Goal: Transaction & Acquisition: Purchase product/service

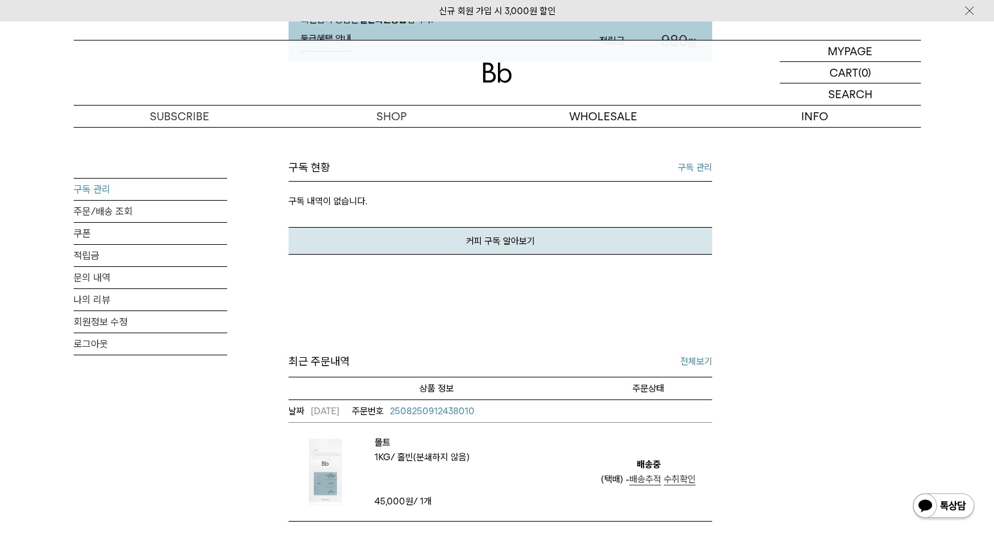
scroll to position [246, 0]
click at [85, 187] on link "구독 관리" at bounding box center [151, 189] width 154 height 21
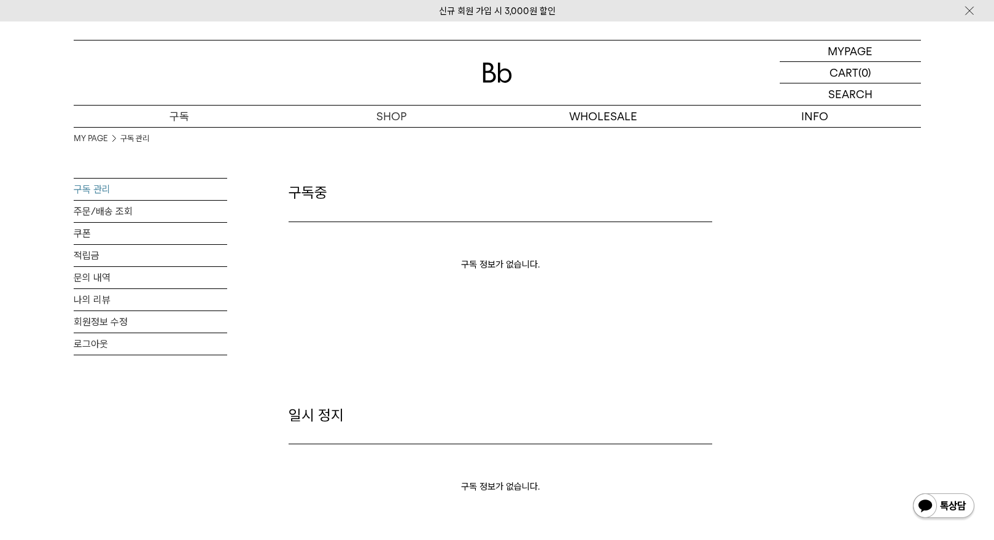
click at [179, 115] on p "구독" at bounding box center [180, 116] width 212 height 21
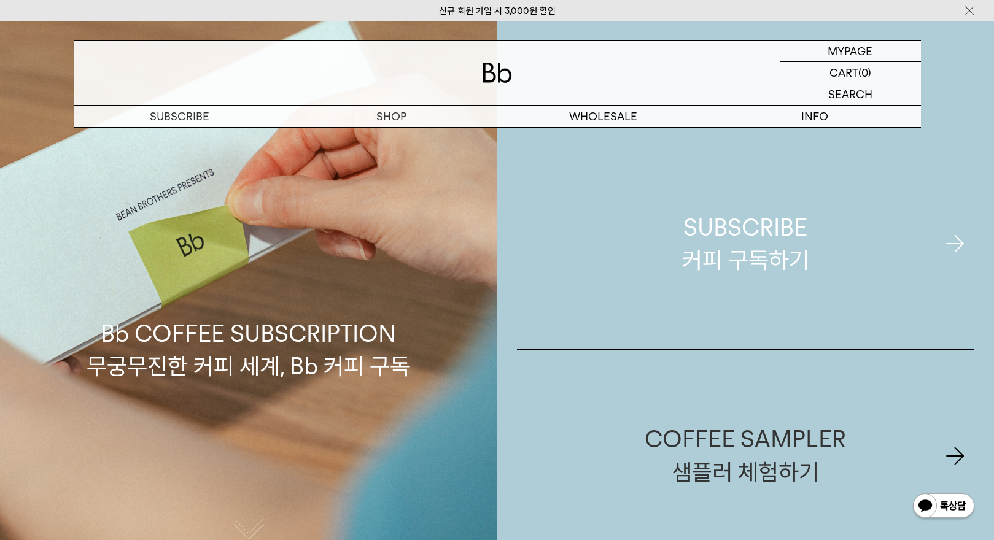
click at [752, 245] on div "SUBSCRIBE 커피 구독하기" at bounding box center [745, 243] width 127 height 65
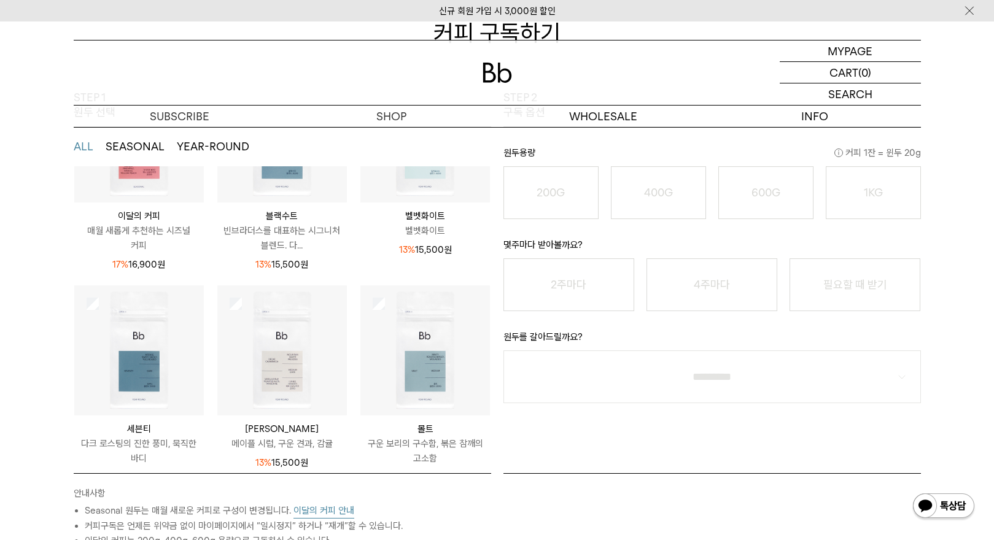
scroll to position [162, 0]
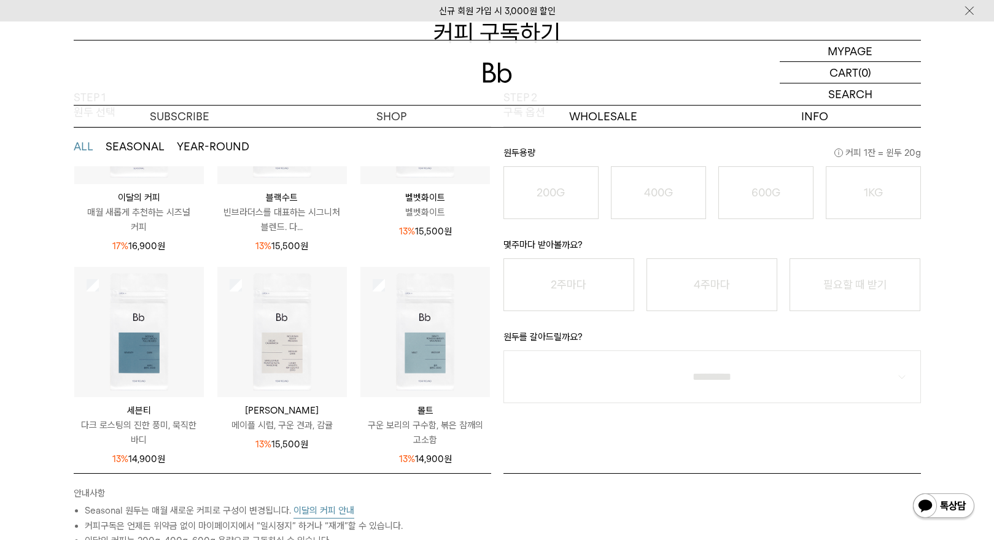
click at [419, 356] on img at bounding box center [425, 332] width 130 height 130
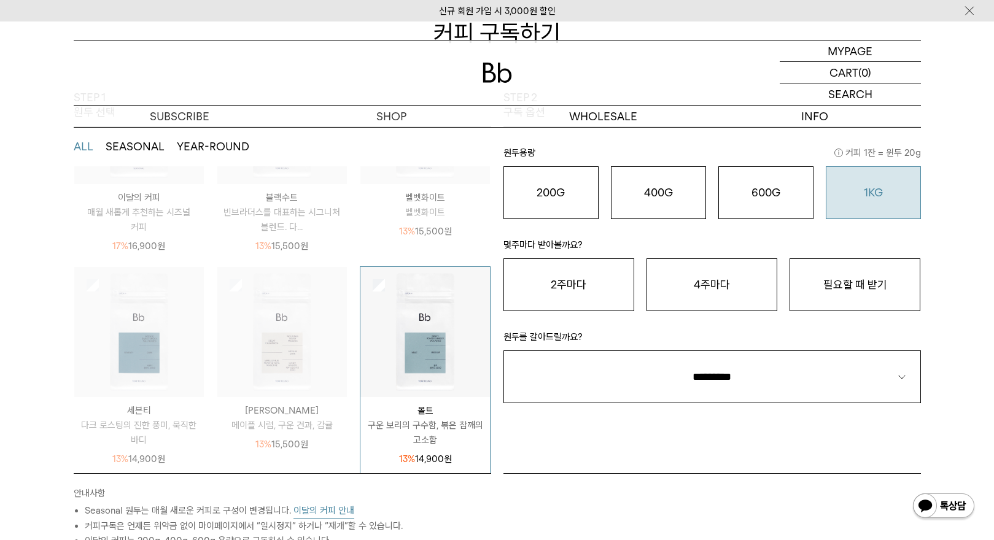
click at [855, 192] on div "1KG 49,900 원" at bounding box center [874, 192] width 82 height 15
click at [858, 279] on button "필요할 때 받기" at bounding box center [855, 285] width 131 height 53
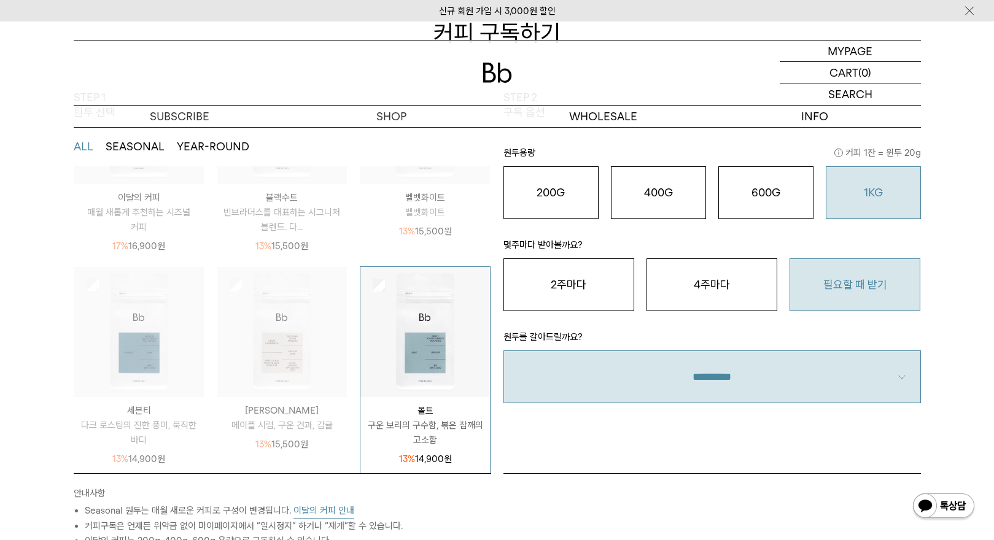
scroll to position [246, 0]
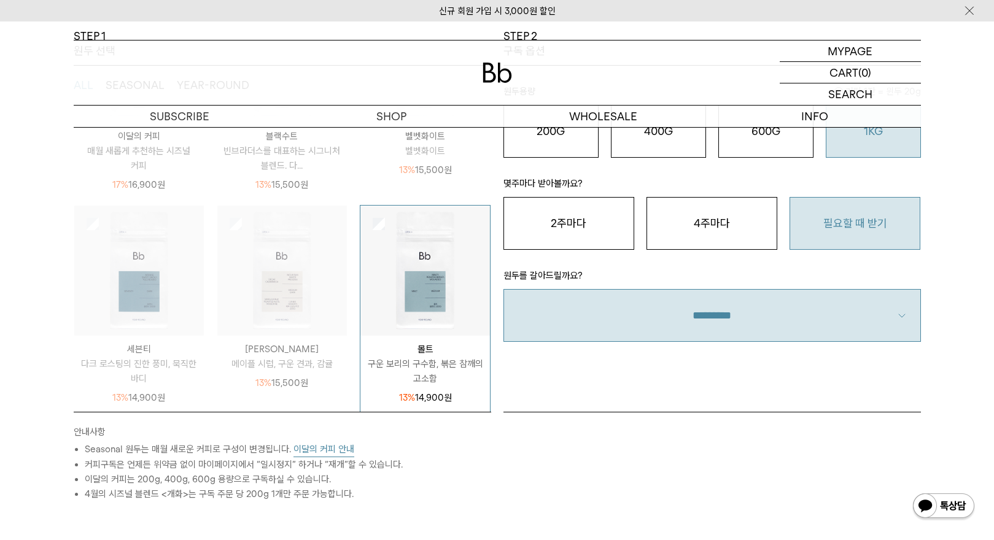
click at [736, 327] on select "**********" at bounding box center [713, 315] width 418 height 53
click at [725, 321] on select "**********" at bounding box center [713, 315] width 418 height 53
select select "**"
click at [504, 289] on select "**********" at bounding box center [713, 315] width 418 height 53
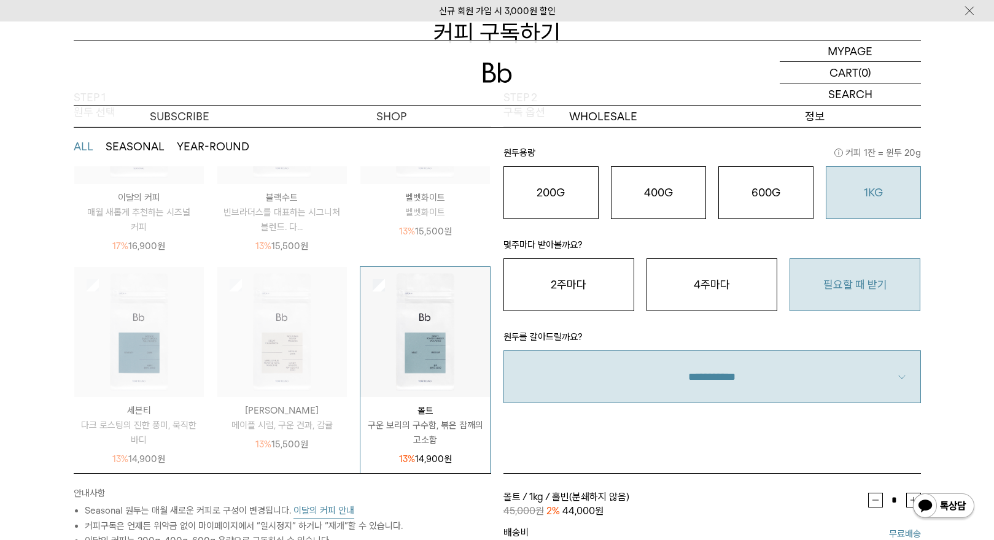
scroll to position [0, 0]
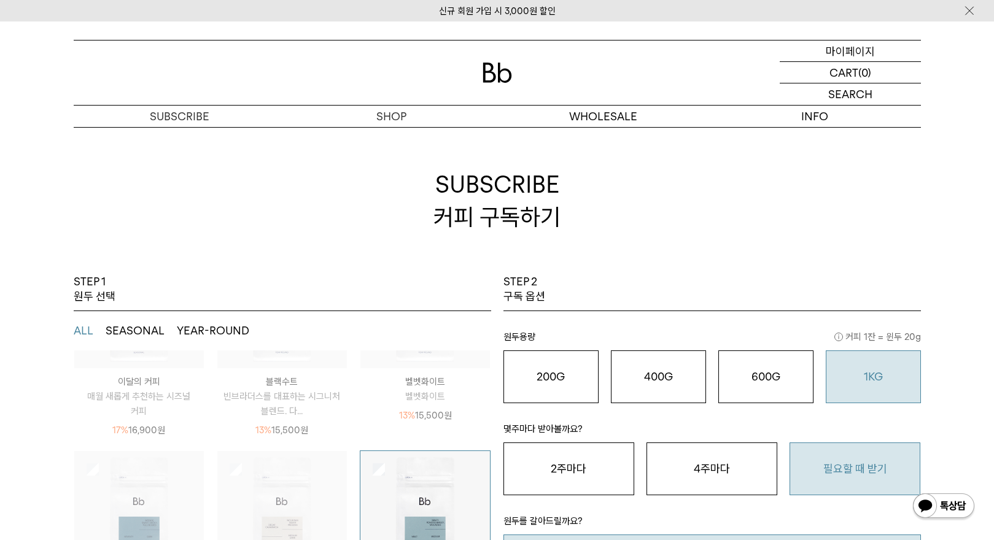
click at [858, 58] on p "마이페이지" at bounding box center [850, 51] width 49 height 21
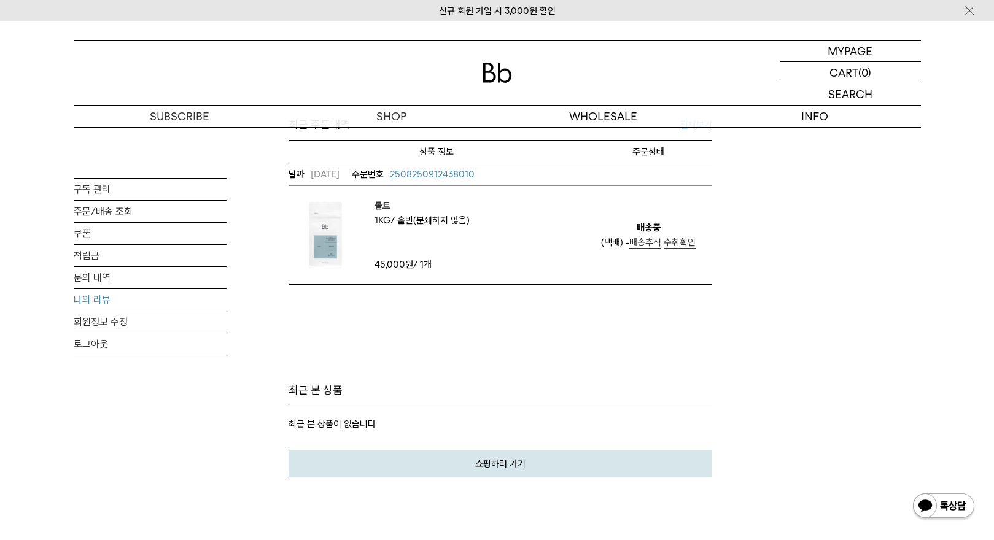
scroll to position [368, 0]
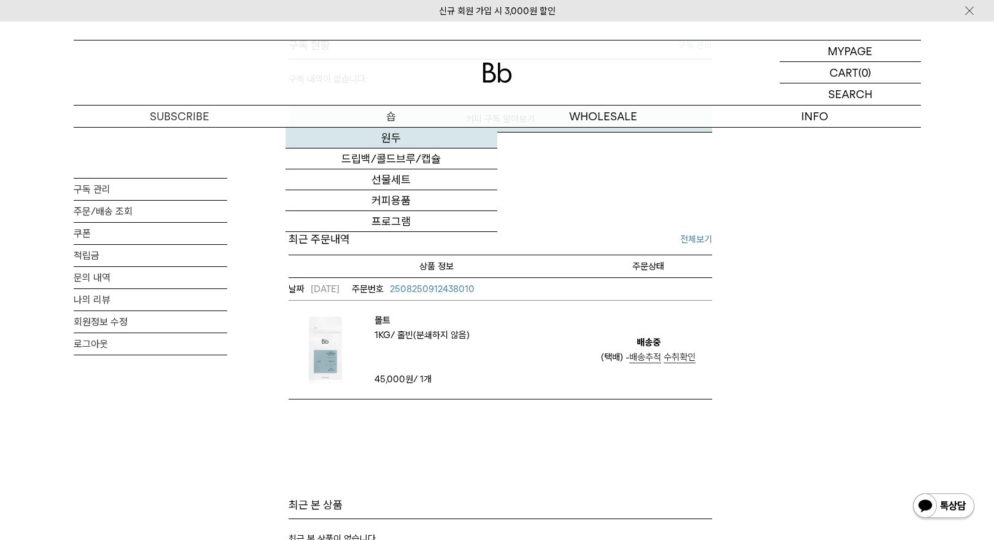
click at [394, 136] on link "원두" at bounding box center [392, 138] width 212 height 21
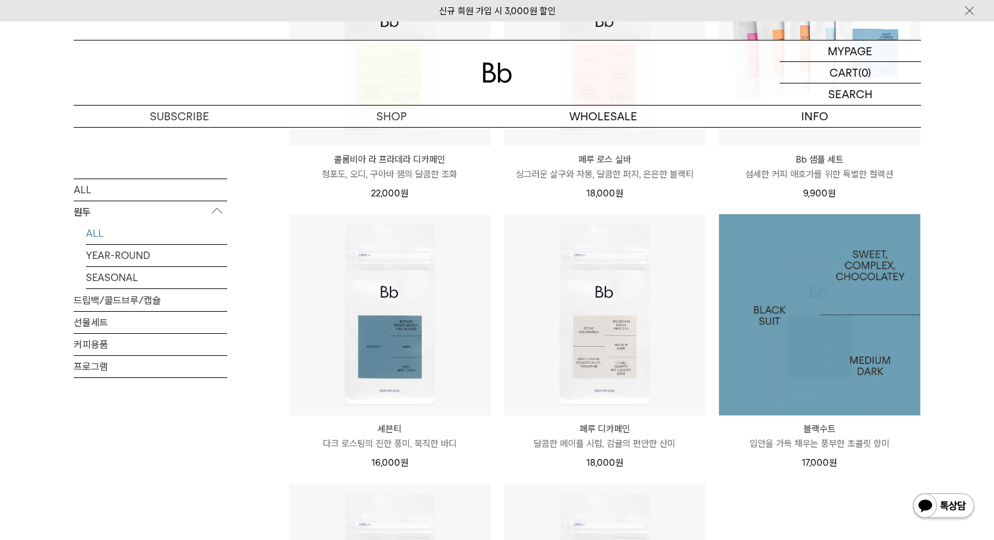
scroll to position [614, 0]
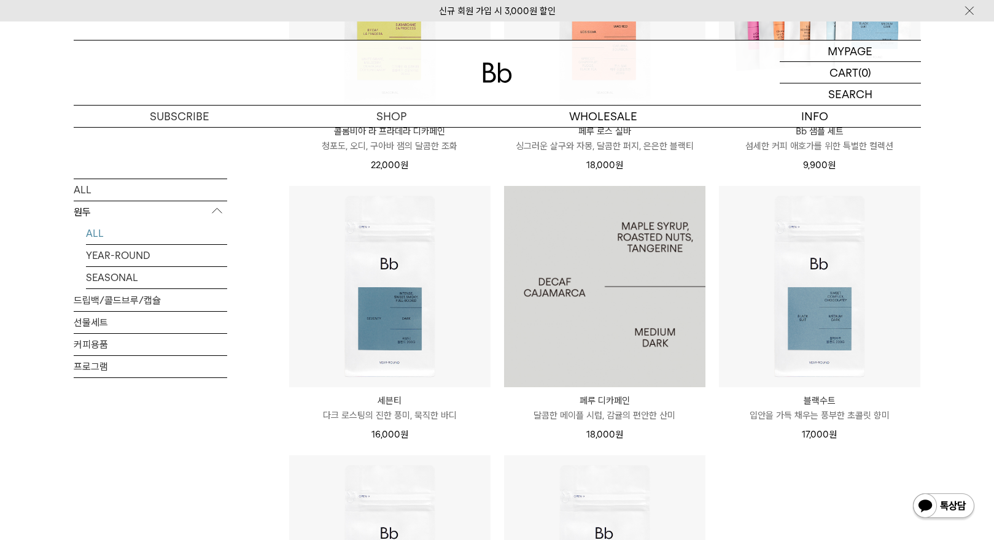
click at [593, 324] on img at bounding box center [604, 286] width 201 height 201
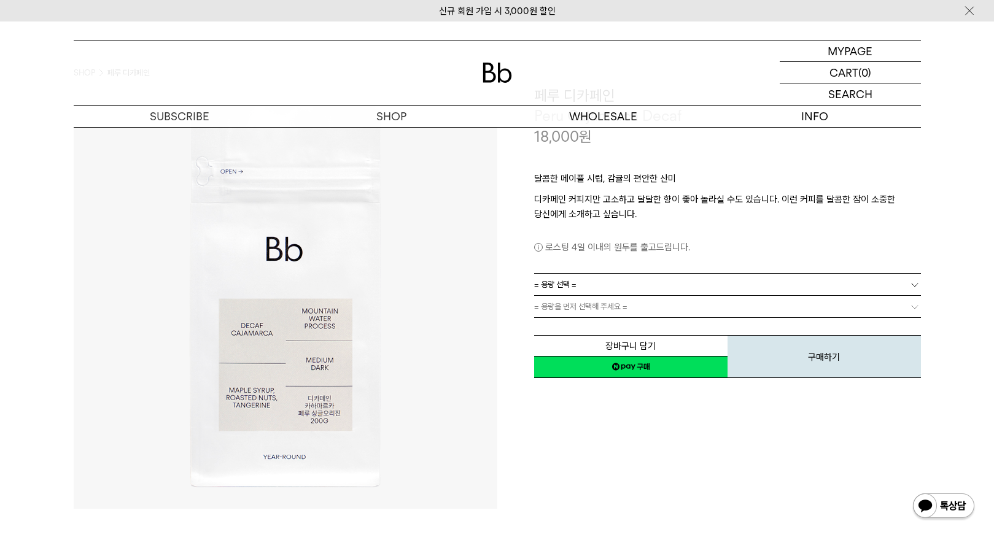
scroll to position [61, 0]
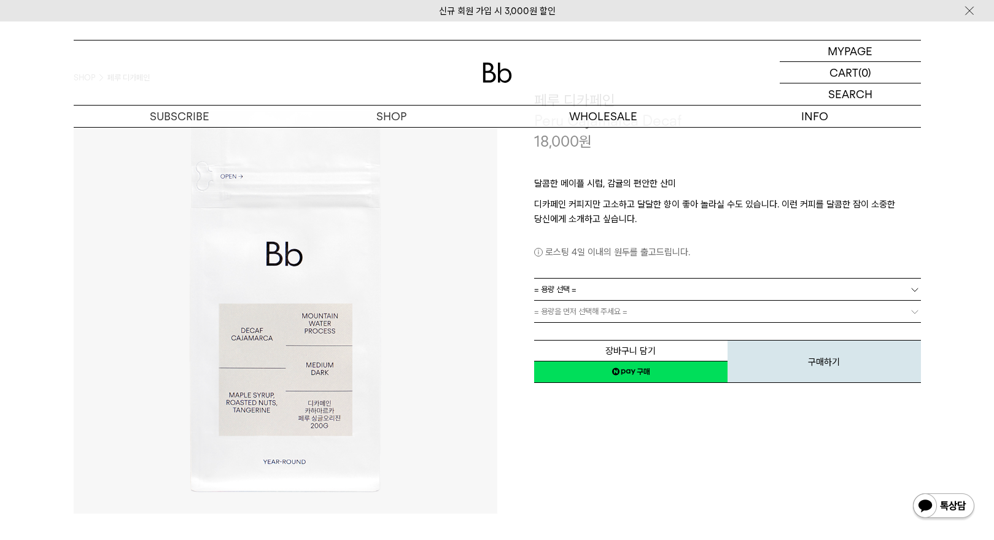
click at [580, 293] on link "= 용량 선택 =" at bounding box center [727, 289] width 387 height 21
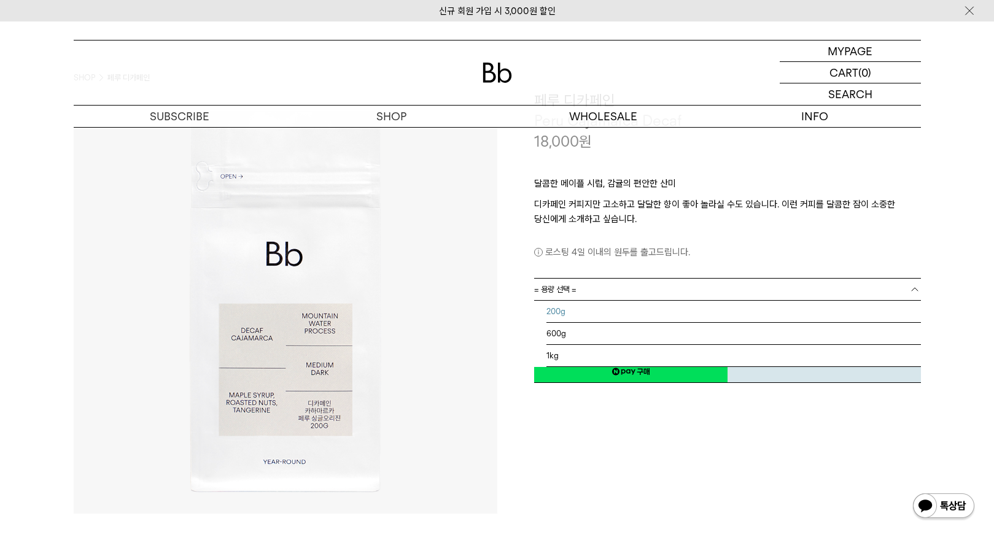
click at [565, 313] on li "200g" at bounding box center [734, 312] width 375 height 22
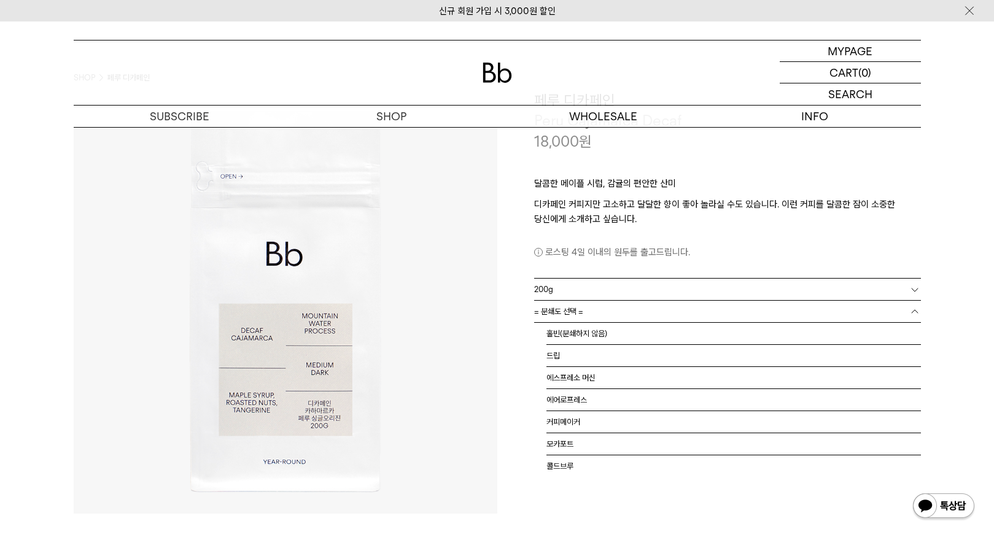
click at [571, 309] on span "= 분쇄도 선택 =" at bounding box center [558, 311] width 49 height 21
click at [564, 333] on li "홀빈(분쇄하지 않음)" at bounding box center [734, 334] width 375 height 22
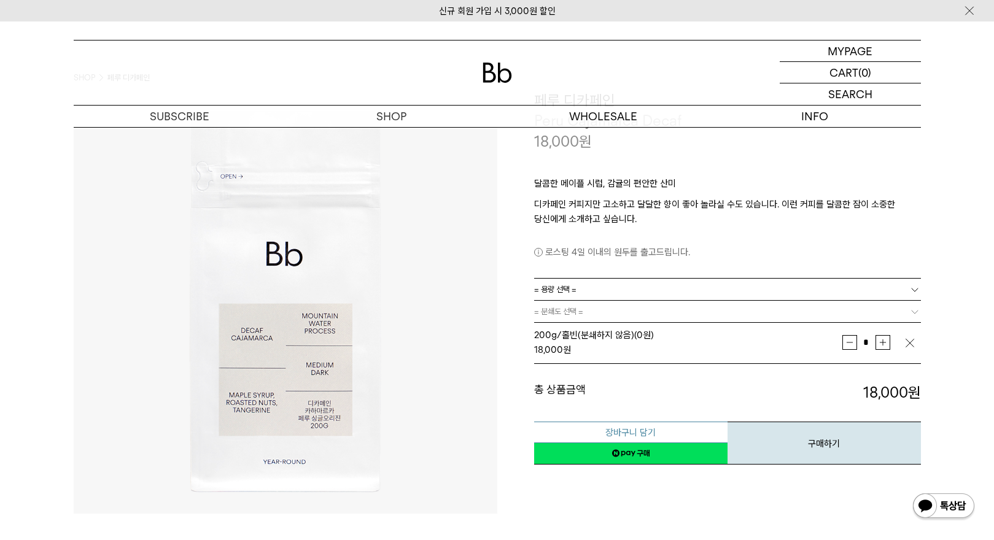
click at [639, 433] on button "장바구니 담기" at bounding box center [630, 432] width 193 height 21
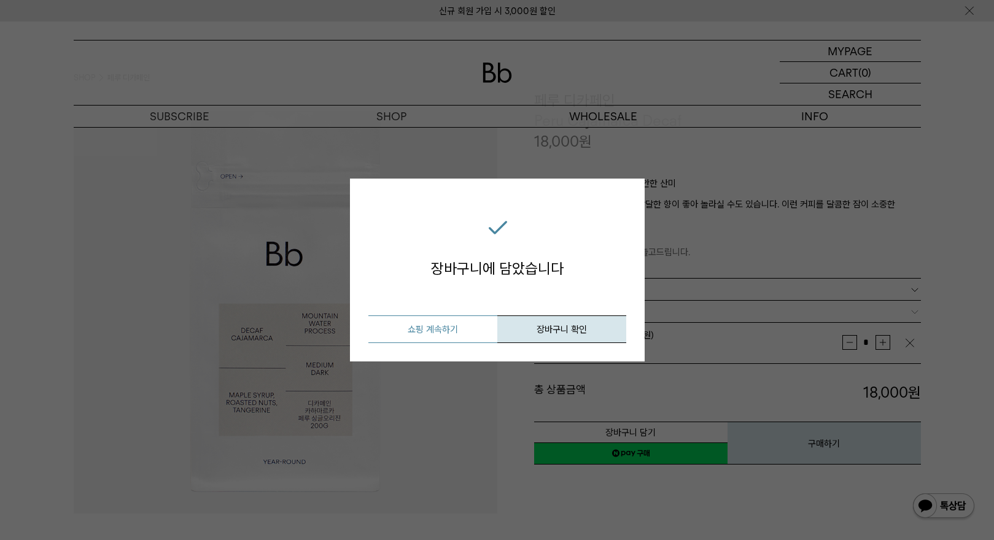
click at [464, 330] on button "쇼핑 계속하기" at bounding box center [432, 330] width 129 height 28
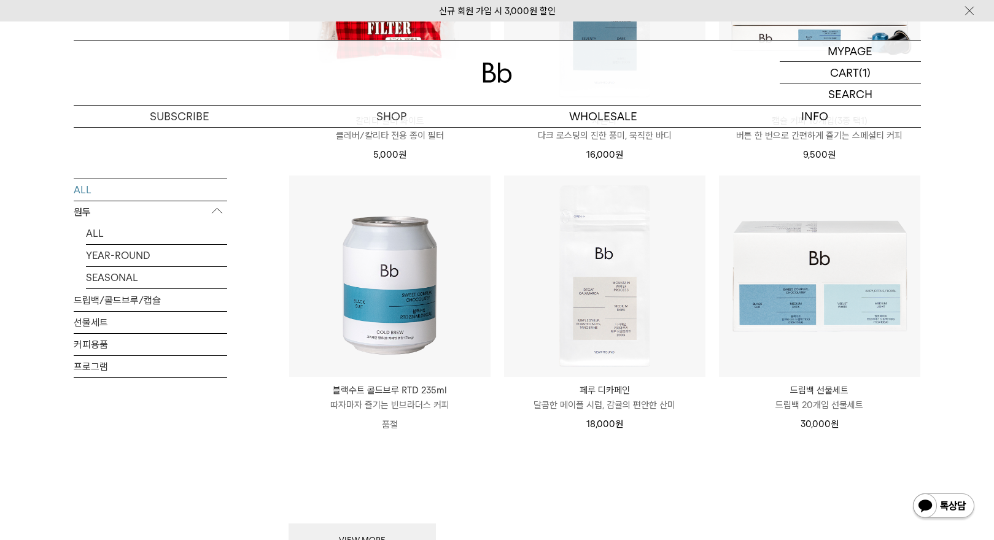
scroll to position [1383, 0]
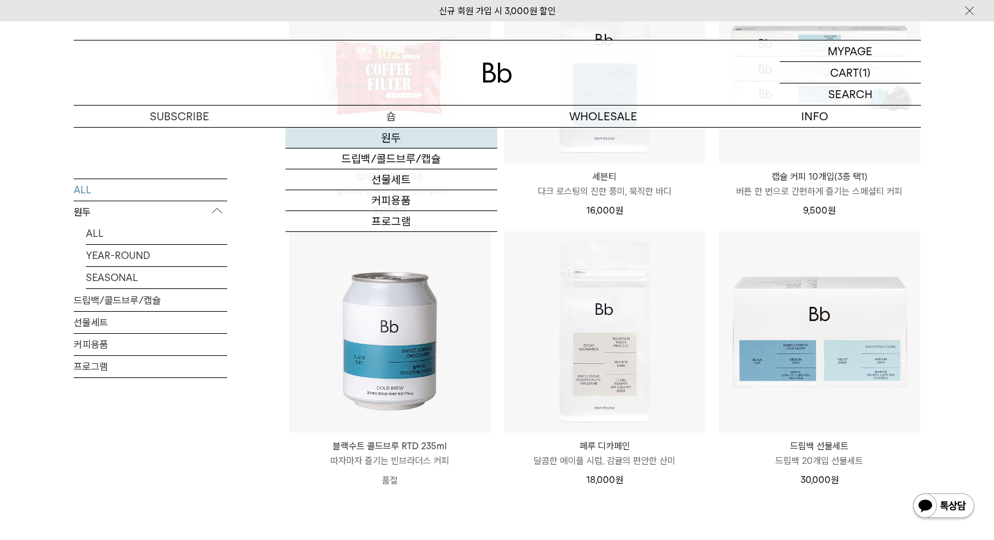
click at [392, 139] on link "원두" at bounding box center [392, 138] width 212 height 21
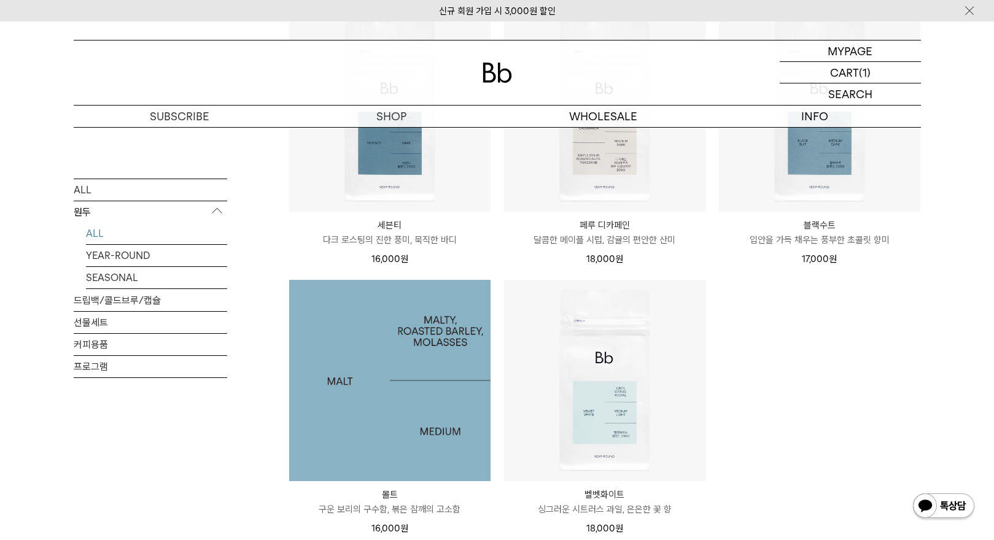
scroll to position [737, 0]
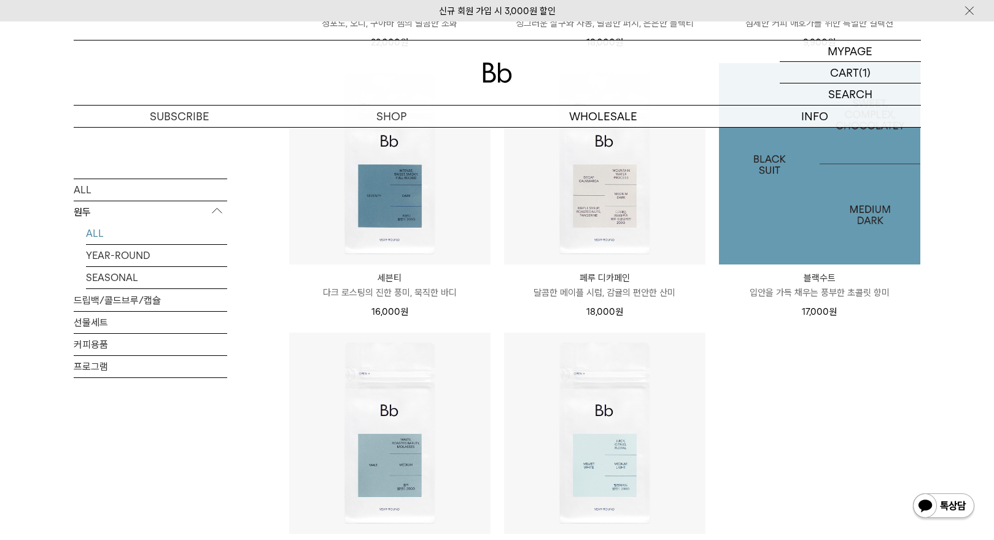
click at [865, 207] on img at bounding box center [819, 163] width 201 height 201
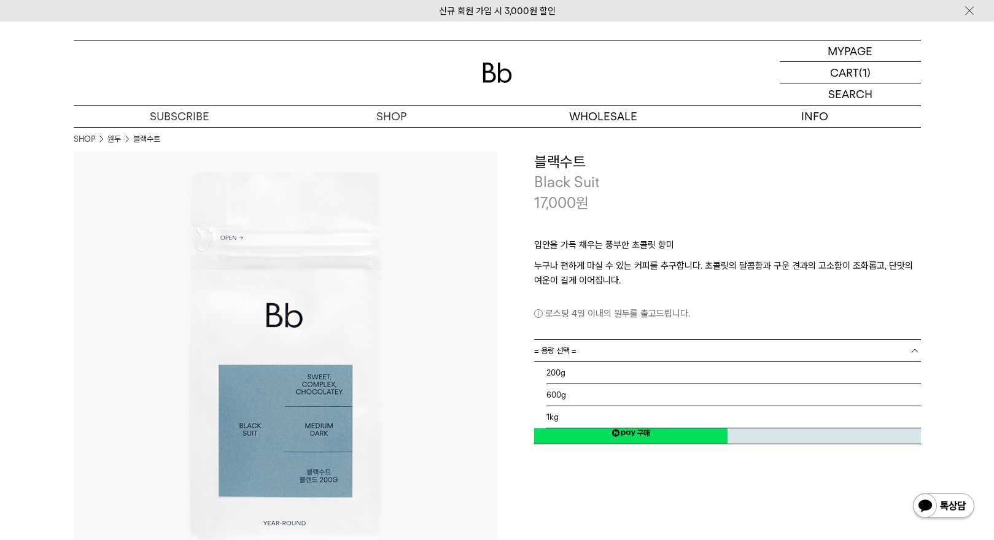
click at [571, 352] on span "= 용량 선택 =" at bounding box center [555, 350] width 42 height 21
click at [559, 419] on li "1kg" at bounding box center [734, 418] width 375 height 22
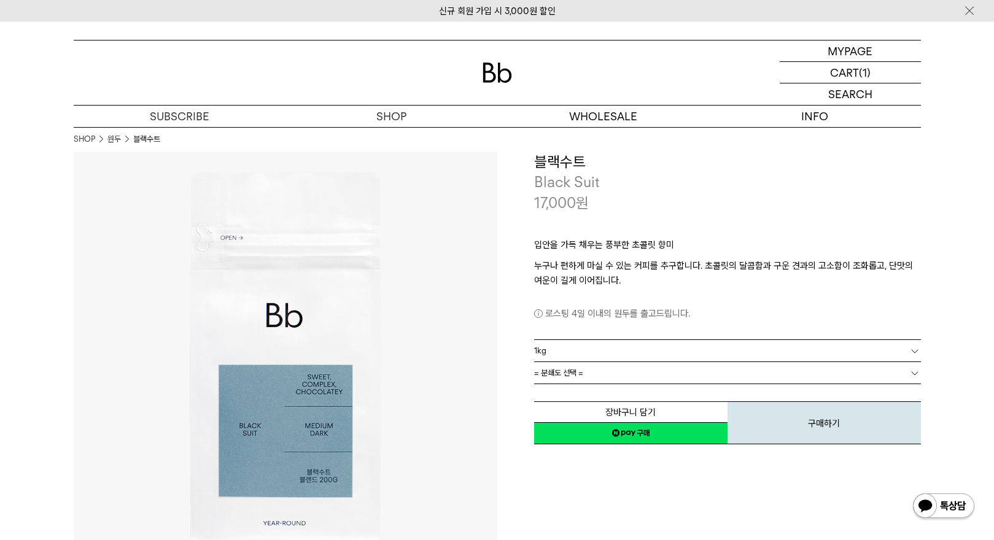
click at [585, 368] on link "= 분쇄도 선택 =" at bounding box center [727, 372] width 387 height 21
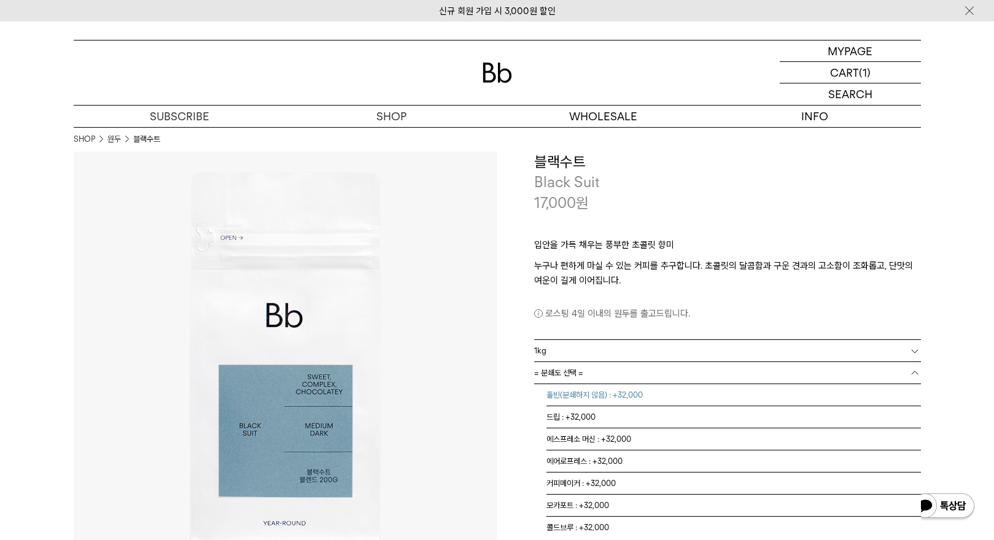
click at [567, 398] on li "홀빈(분쇄하지 않음) : +32,000" at bounding box center [734, 395] width 375 height 22
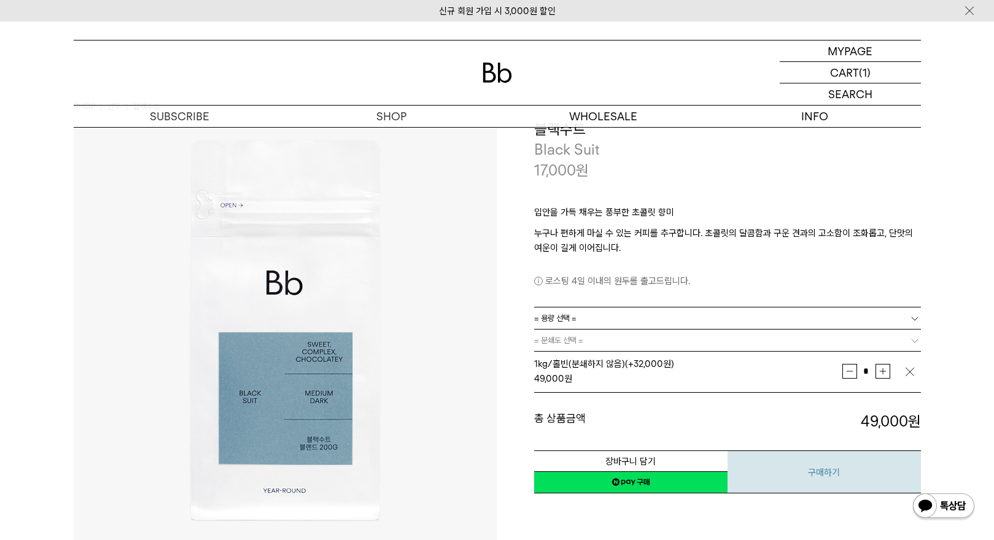
scroll to position [61, 0]
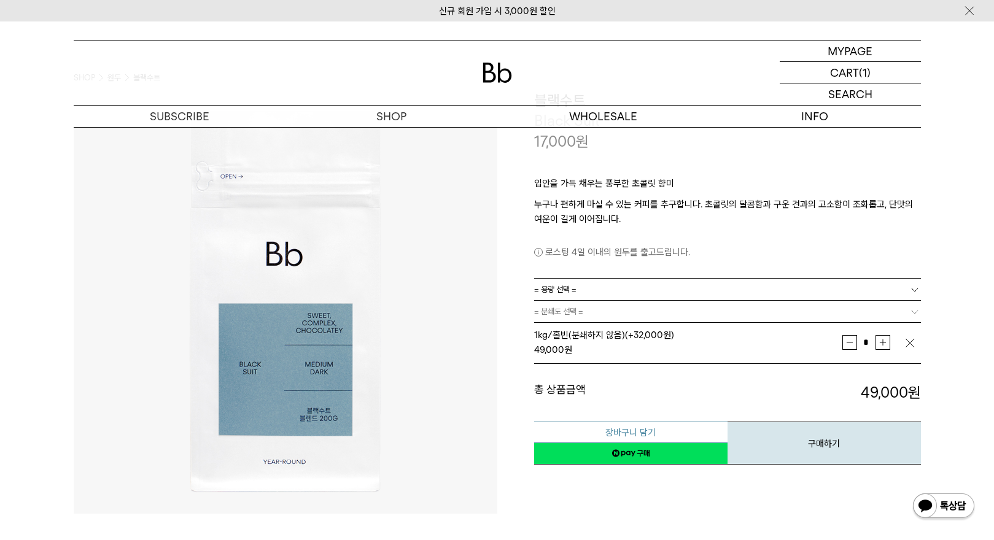
click at [628, 432] on button "장바구니 담기" at bounding box center [630, 432] width 193 height 21
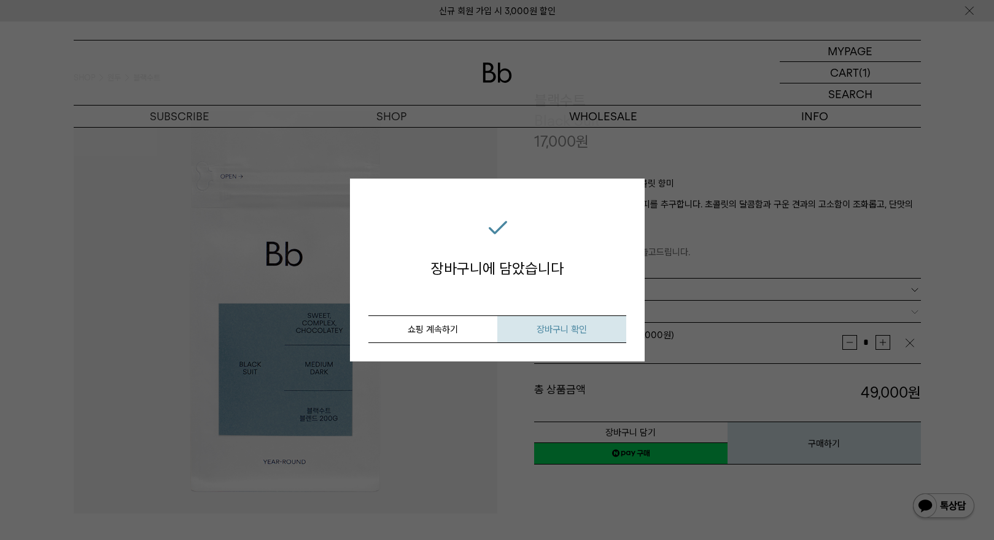
click at [540, 327] on span "장바구니 확인" at bounding box center [562, 329] width 50 height 11
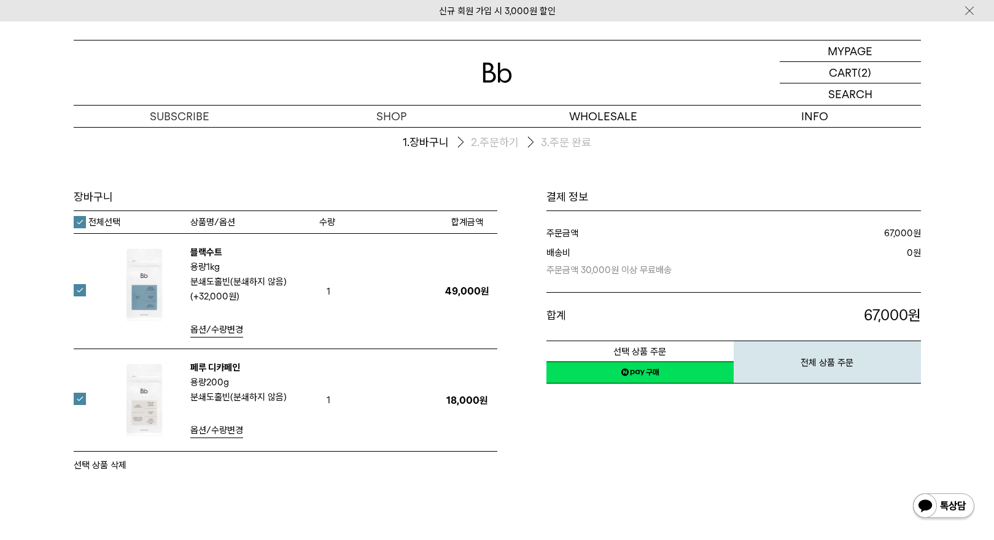
scroll to position [61, 0]
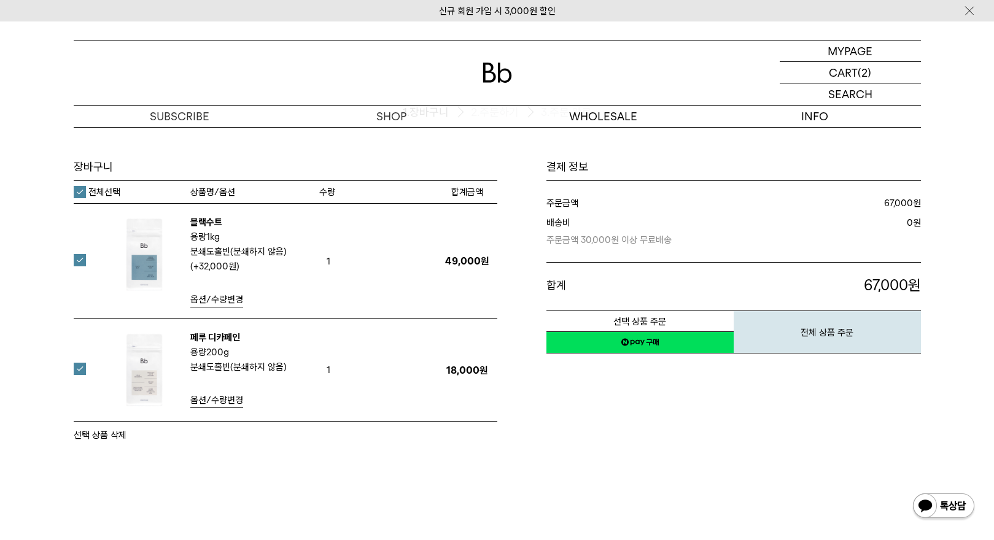
click at [92, 379] on div "페루 디카페인 용량 200g 분쇄도 홀빈(분쇄하지 않음) 옵션/수량변경" at bounding box center [202, 370] width 233 height 80
click at [79, 371] on label at bounding box center [87, 369] width 27 height 12
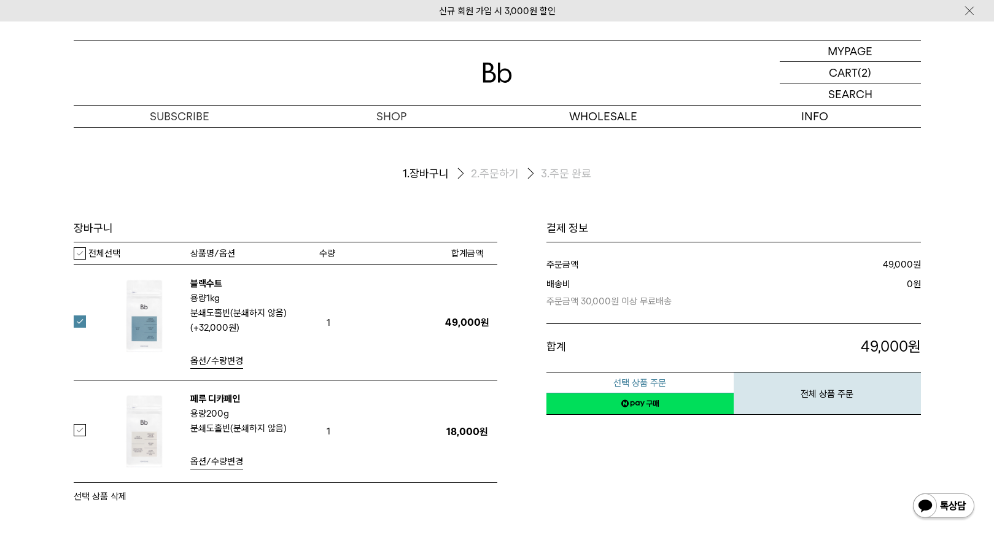
click at [632, 384] on button "선택 상품 주문" at bounding box center [640, 382] width 187 height 21
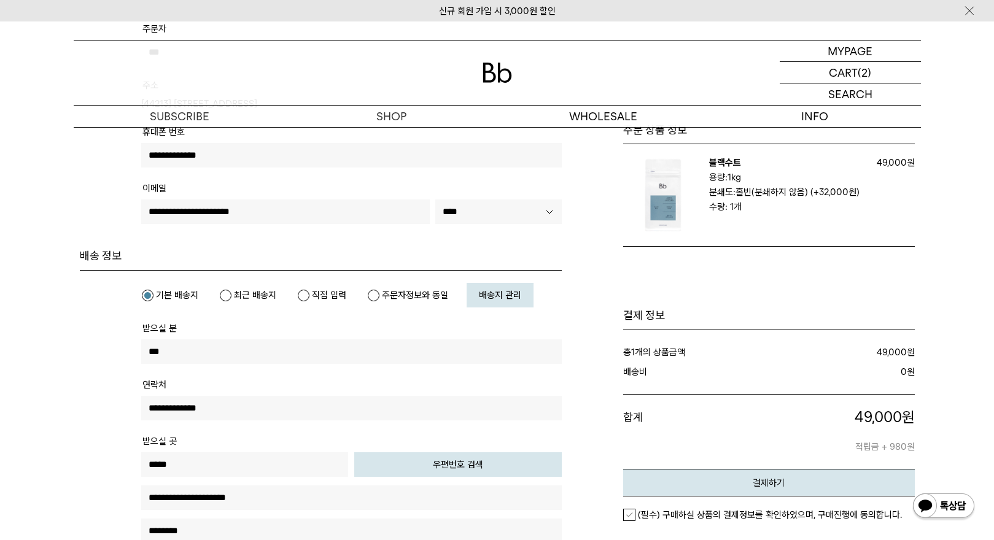
scroll to position [246, 0]
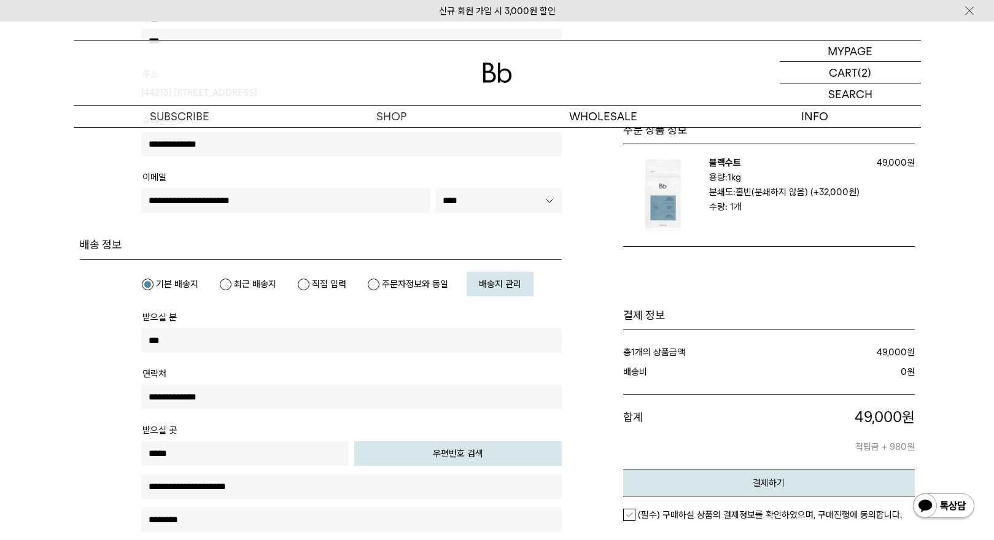
click at [222, 286] on label "최근 배송지" at bounding box center [247, 284] width 57 height 12
click at [372, 286] on label "주문자정보와 동일" at bounding box center [407, 284] width 81 height 12
type input "*****"
type input "**********"
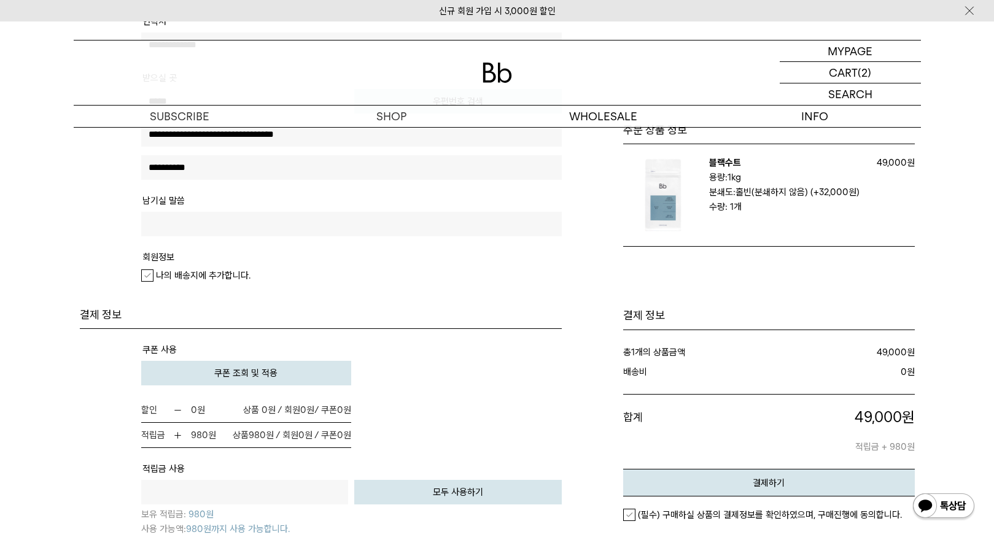
scroll to position [614, 0]
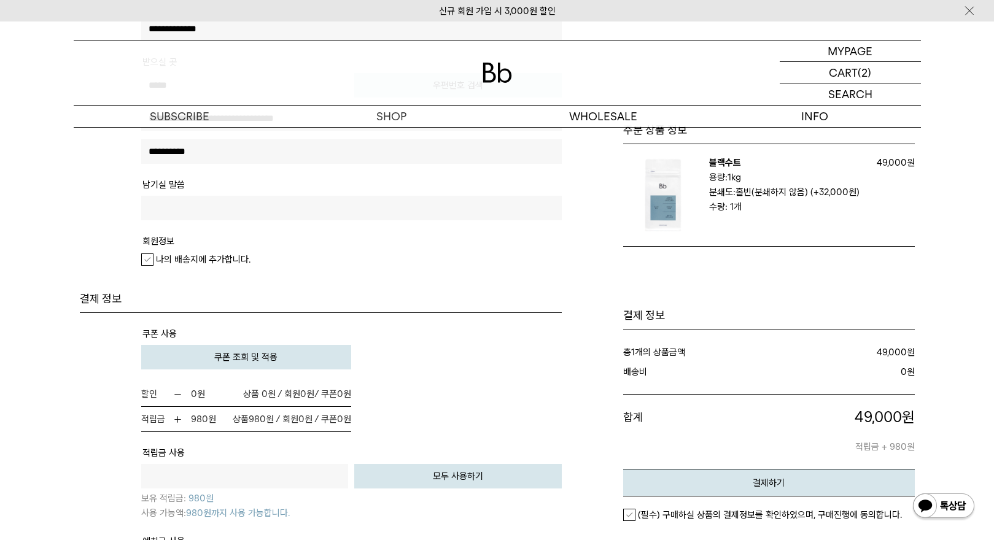
click at [236, 353] on span "쿠폰 조회 및 적용" at bounding box center [245, 357] width 63 height 11
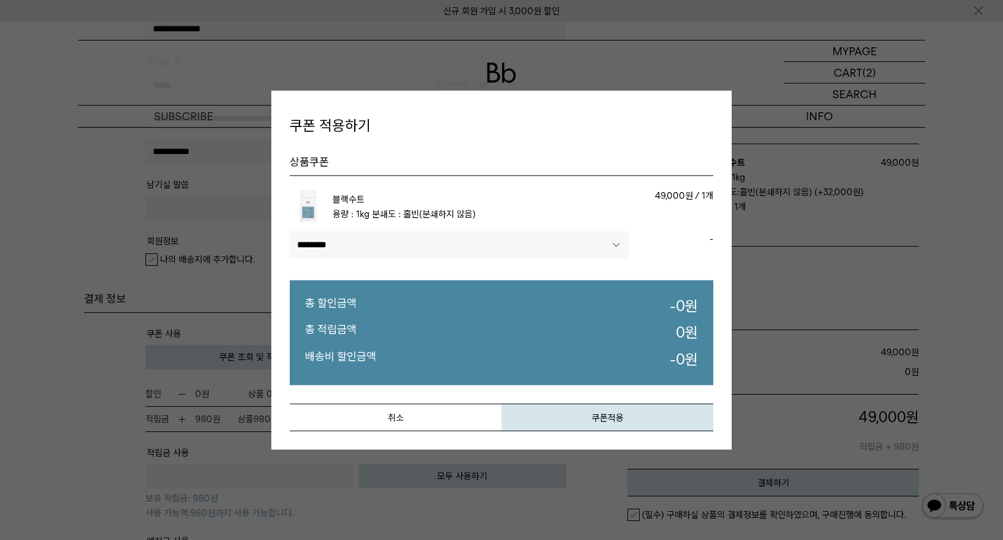
click at [561, 238] on select"] "******** ********" at bounding box center [459, 245] width 339 height 27
select select"] "******"
click at [290, 232] on select"] "******** ********" at bounding box center [459, 245] width 339 height 27
click at [608, 418] on button "쿠폰적용" at bounding box center [608, 417] width 212 height 28
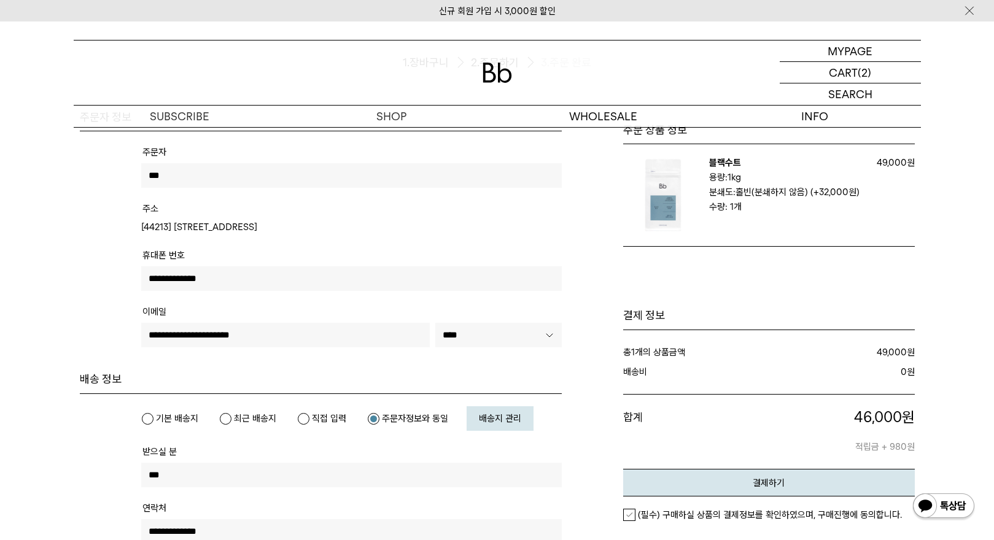
scroll to position [0, 0]
